Goal: Information Seeking & Learning: Check status

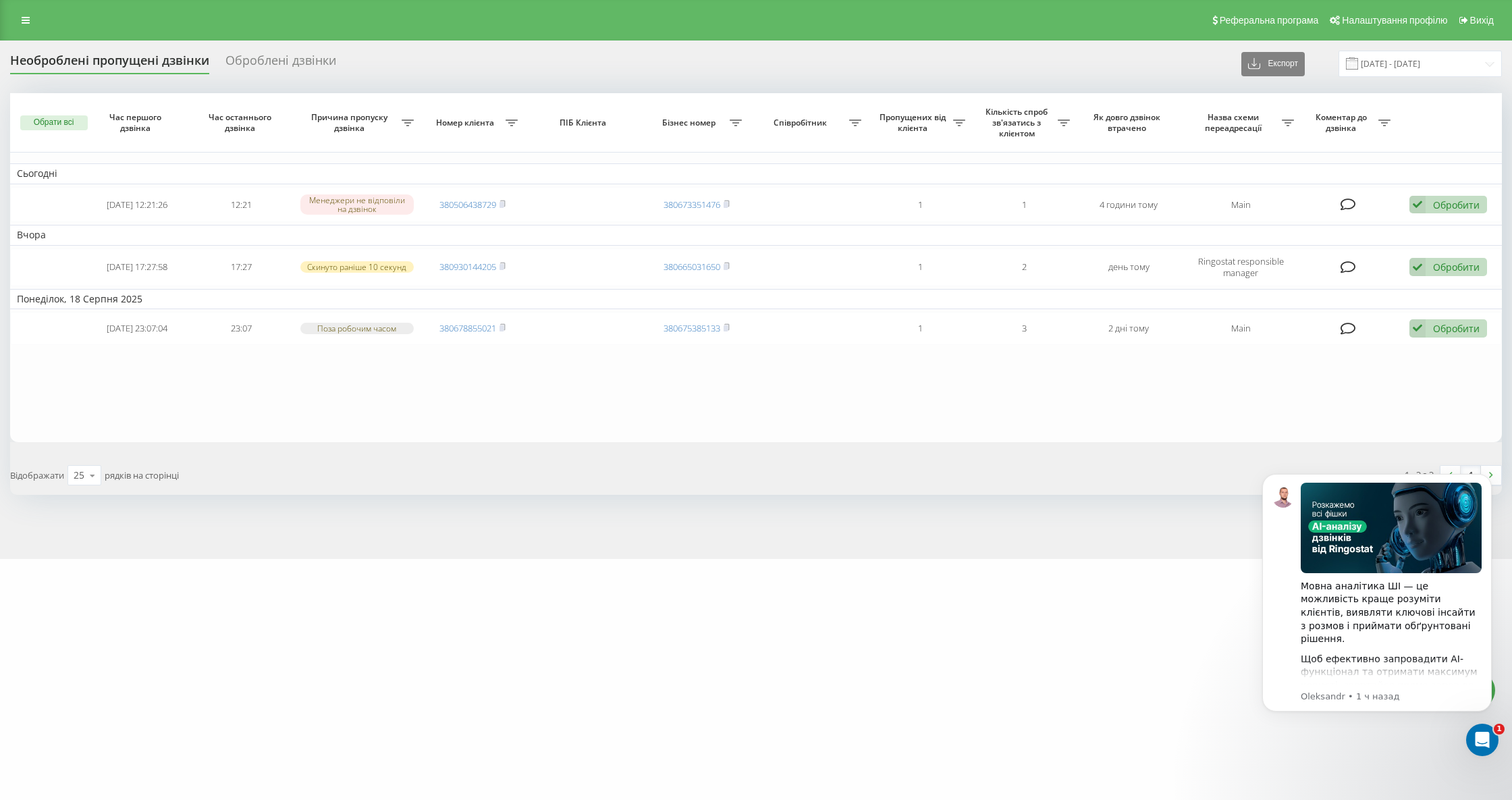
click at [153, 58] on div "Необроблені пропущені дзвінки" at bounding box center [110, 63] width 199 height 21
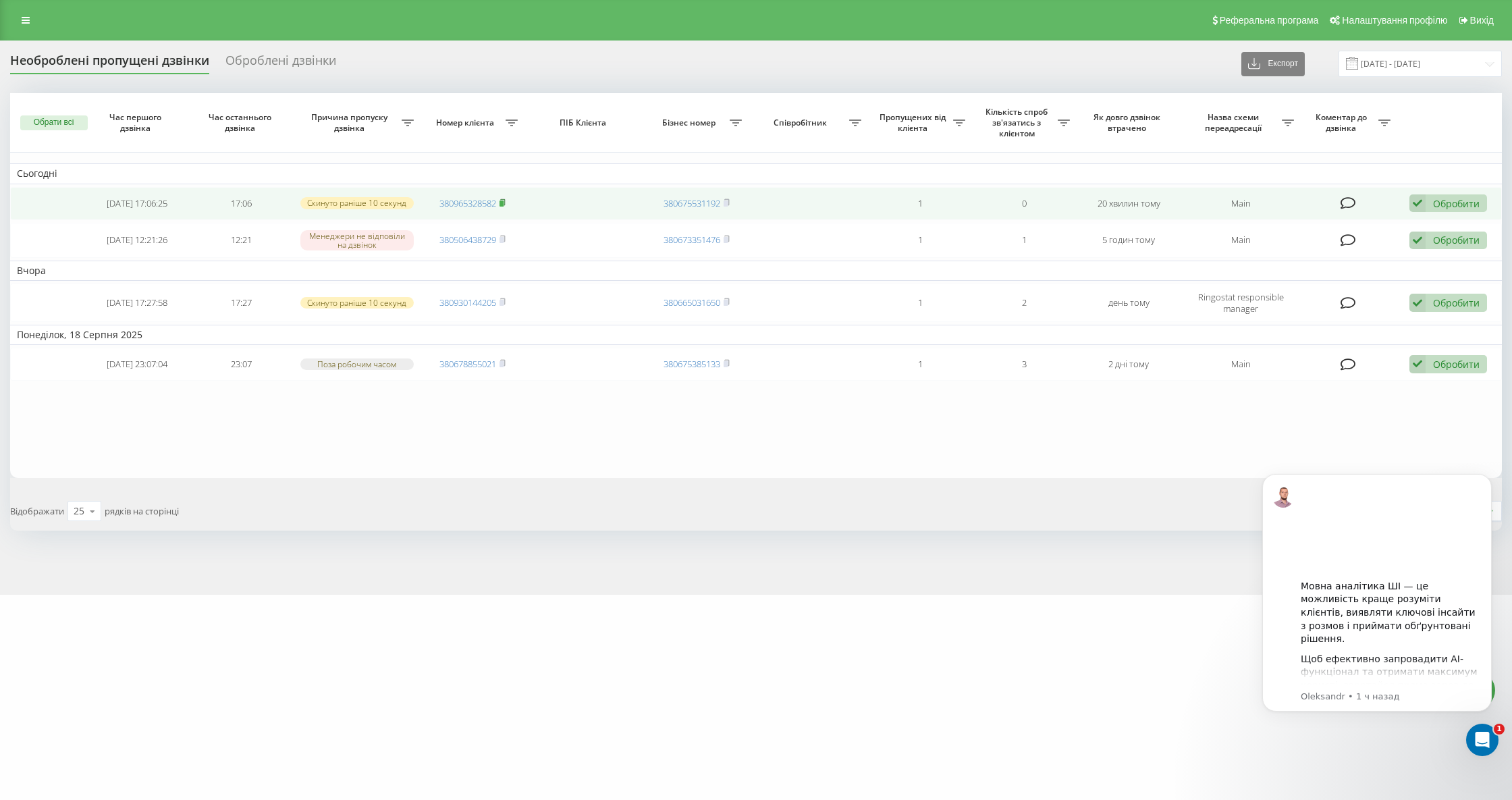
click at [506, 200] on icon at bounding box center [502, 203] width 6 height 8
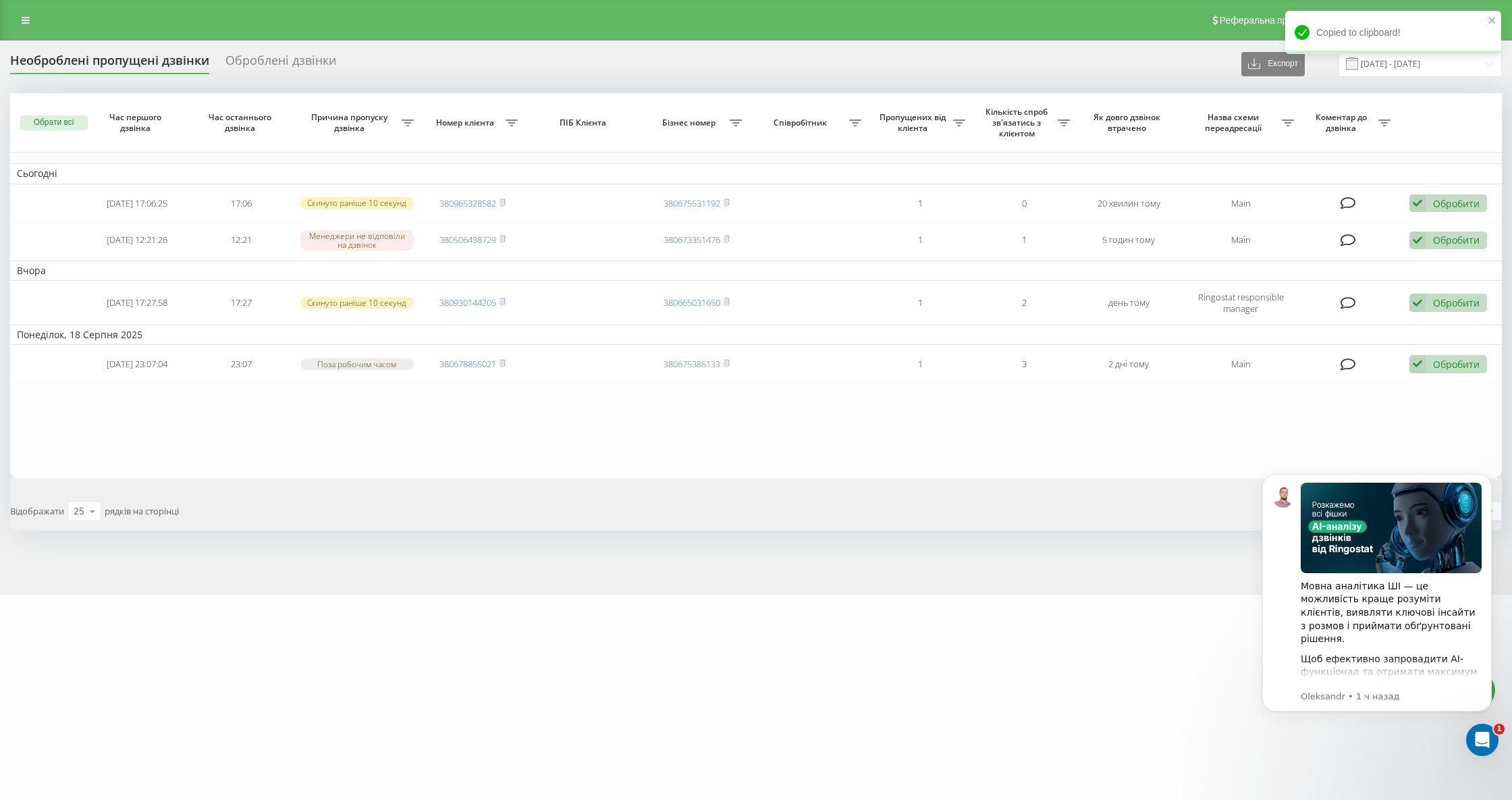
click at [141, 56] on div "Необроблені пропущені дзвінки" at bounding box center [110, 63] width 199 height 21
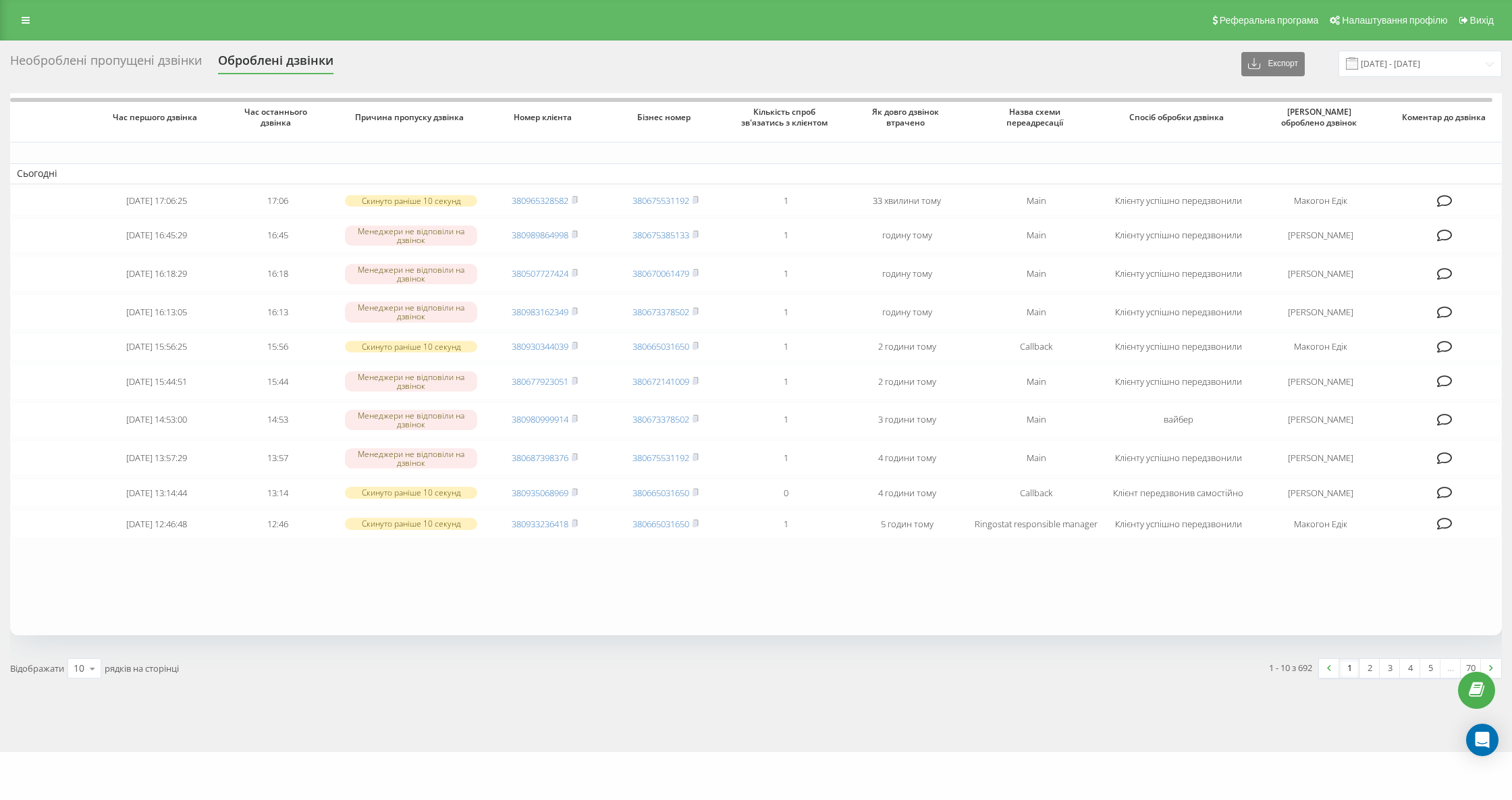
click at [122, 63] on div "Необроблені пропущені дзвінки" at bounding box center [106, 63] width 192 height 21
